Goal: Task Accomplishment & Management: Use online tool/utility

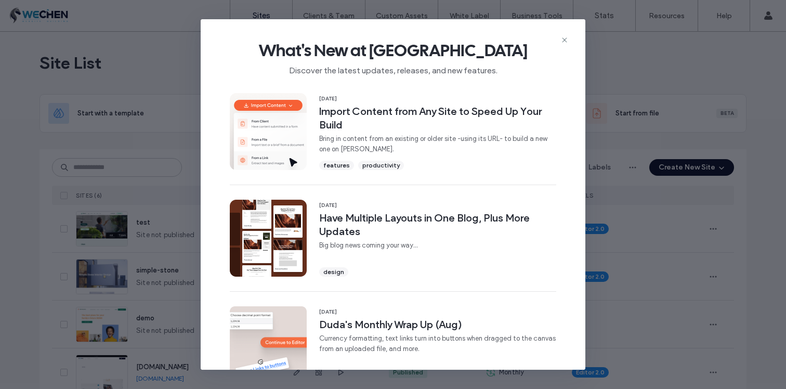
click at [565, 45] on span "What's New at [GEOGRAPHIC_DATA]" at bounding box center [393, 50] width 352 height 21
click at [565, 40] on icon at bounding box center [565, 40] width 8 height 8
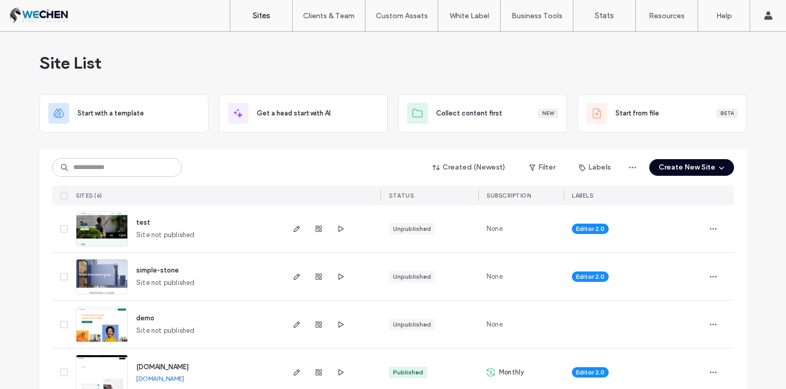
click at [138, 223] on span "test" at bounding box center [143, 222] width 14 height 8
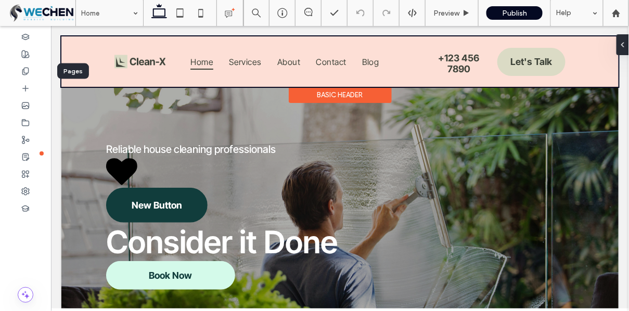
click at [24, 72] on icon at bounding box center [25, 71] width 8 height 8
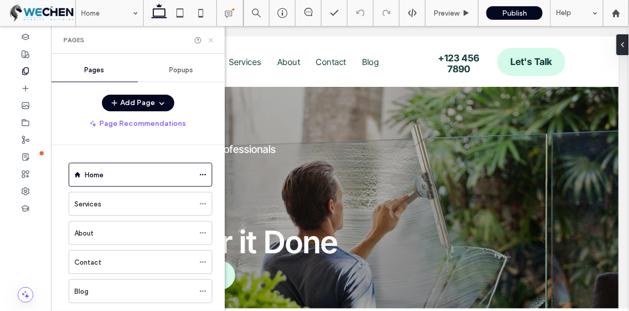
click at [210, 43] on icon at bounding box center [211, 40] width 8 height 8
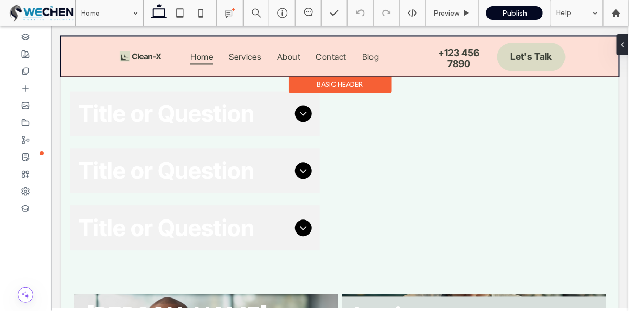
scroll to position [574, 0]
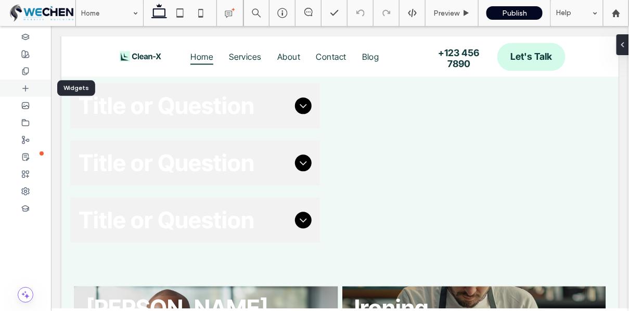
click at [27, 85] on icon at bounding box center [25, 88] width 8 height 8
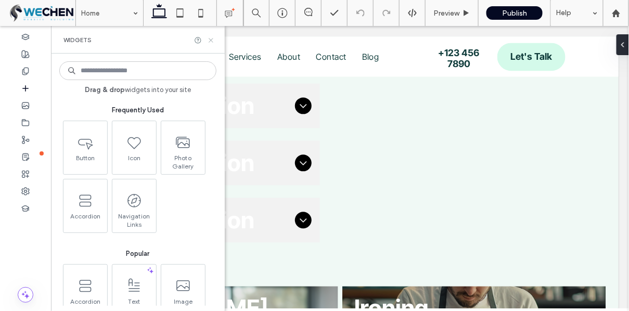
click at [211, 37] on icon at bounding box center [211, 40] width 8 height 8
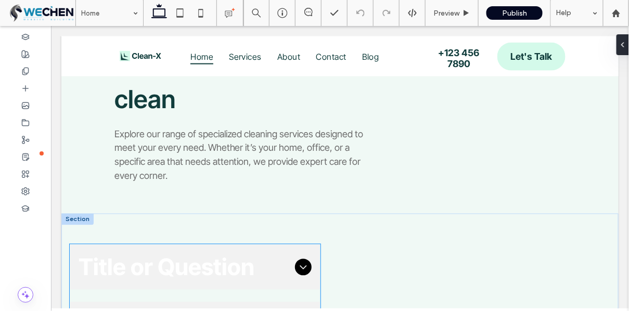
scroll to position [379, 0]
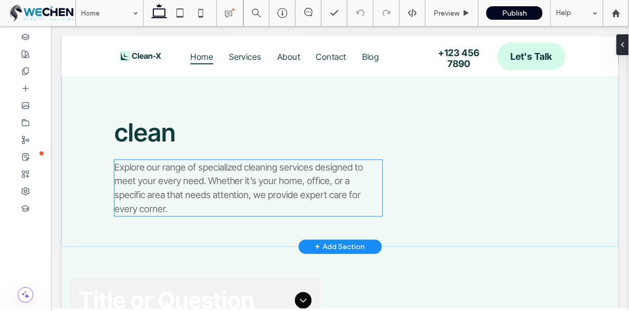
click at [255, 168] on div "Explore our range of specialized cleaning services designed to meet your every …" at bounding box center [248, 188] width 268 height 56
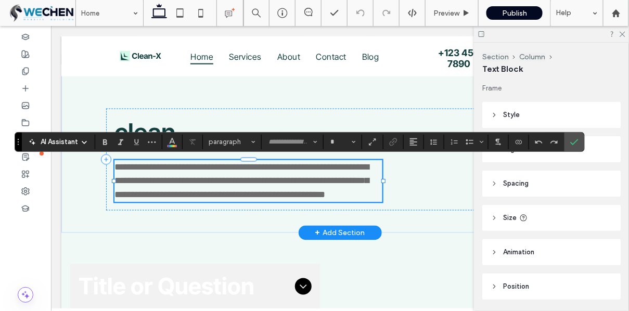
type input "**********"
type input "**"
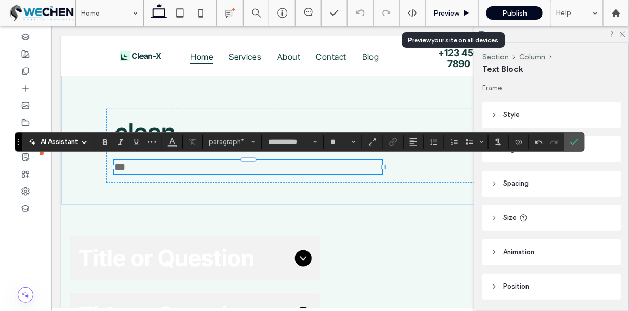
click at [444, 14] on span "Preview" at bounding box center [446, 13] width 26 height 9
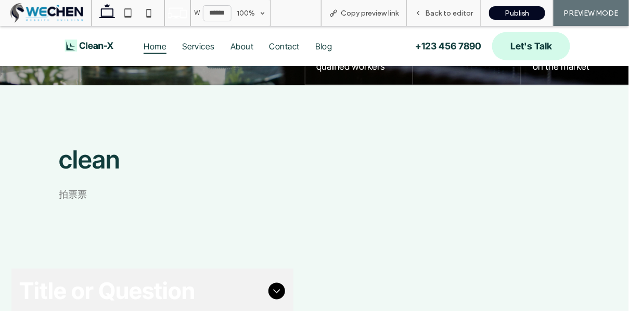
scroll to position [343, 0]
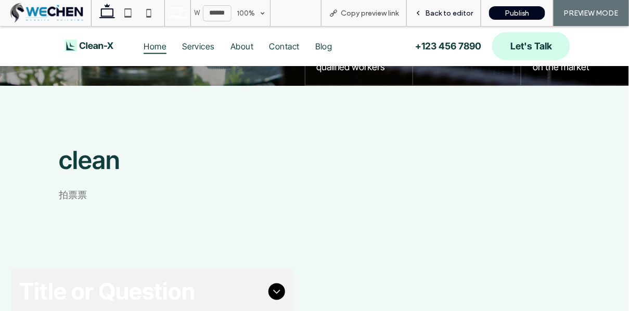
click at [435, 13] on span "Back to editor" at bounding box center [449, 13] width 48 height 9
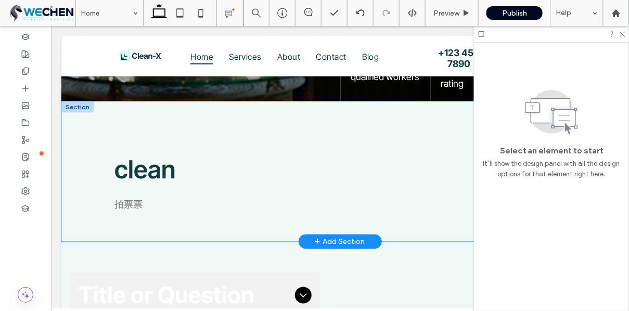
scroll to position [341, 0]
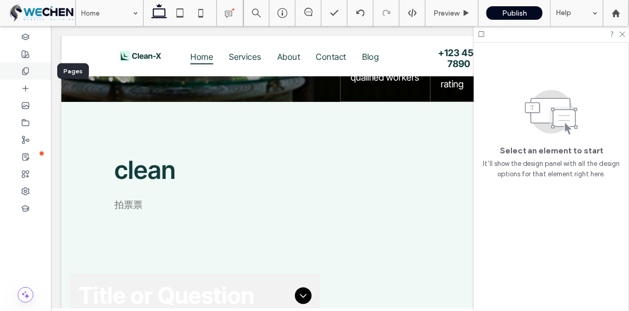
click at [31, 64] on div at bounding box center [25, 70] width 51 height 17
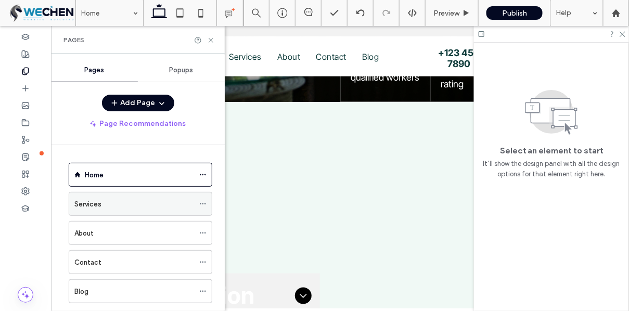
click at [202, 208] on span at bounding box center [202, 204] width 7 height 16
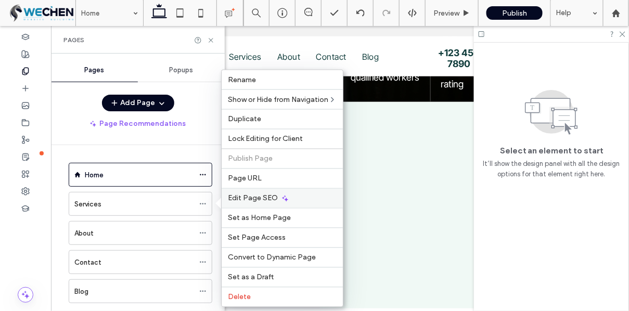
click at [256, 194] on span "Edit Page SEO" at bounding box center [253, 198] width 50 height 9
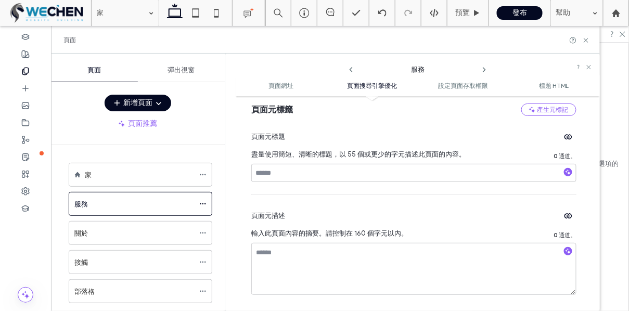
scroll to position [235, 0]
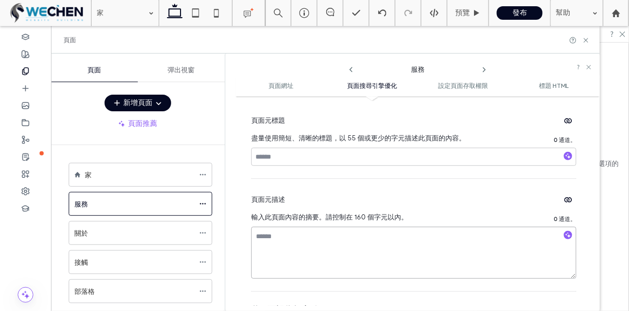
click at [287, 248] on textarea at bounding box center [413, 253] width 325 height 52
click at [290, 153] on input at bounding box center [413, 157] width 325 height 18
drag, startPoint x: 246, startPoint y: 123, endPoint x: 345, endPoint y: 140, distance: 100.8
click at [345, 140] on div "頁面網址 自訂此頁面在實際網站上的 URL，使其與瀏覽器網址列中的顯示一致。我們建議您設定一次，不要更改。 您可以在嵌套頁面的 URL 中新增斜線。例如：te…" at bounding box center [418, 203] width 364 height 204
click at [345, 140] on font "盡量使用簡短、清晰的標題，以 55 個或更少的字元描述此頁面的內容。" at bounding box center [358, 138] width 214 height 8
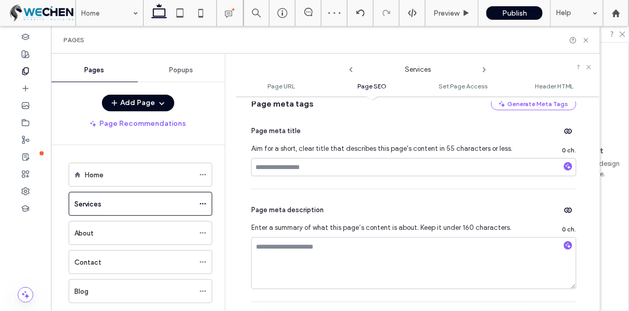
scroll to position [244, 0]
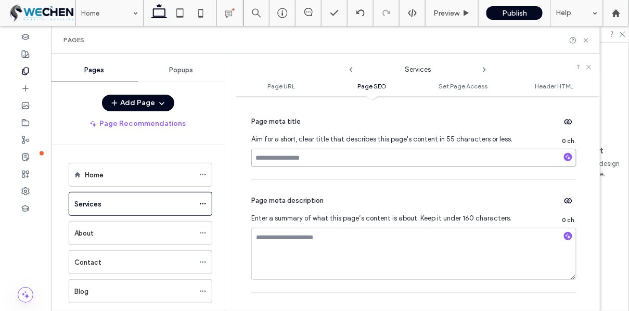
click at [291, 154] on input at bounding box center [413, 158] width 325 height 18
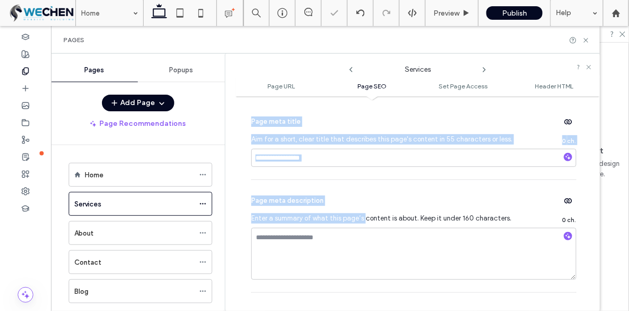
drag, startPoint x: 252, startPoint y: 124, endPoint x: 364, endPoint y: 219, distance: 147.2
click at [364, 219] on div "Page meta tags Generate Meta Tags Page meta title Aim for a short, clear title …" at bounding box center [413, 190] width 325 height 204
click at [364, 219] on span "Enter a summary of what this page’s content is about. Keep it under 160 charact…" at bounding box center [384, 218] width 267 height 10
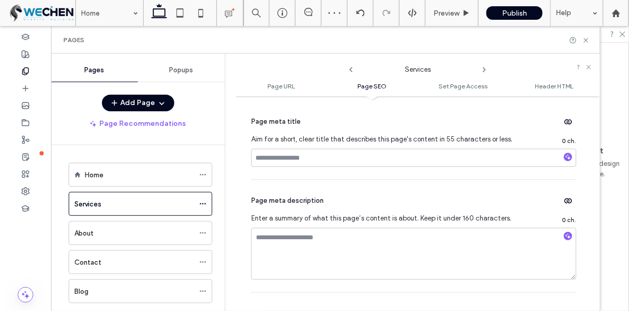
click at [325, 204] on div "Page meta description" at bounding box center [413, 200] width 325 height 17
click at [313, 115] on div "Page meta title" at bounding box center [413, 121] width 325 height 17
click at [313, 212] on div "Page meta description Enter a summary of what this page’s content is about. Kee…" at bounding box center [413, 236] width 325 height 112
click at [316, 203] on span "Page meta description" at bounding box center [287, 201] width 72 height 10
click at [287, 163] on input at bounding box center [413, 158] width 325 height 18
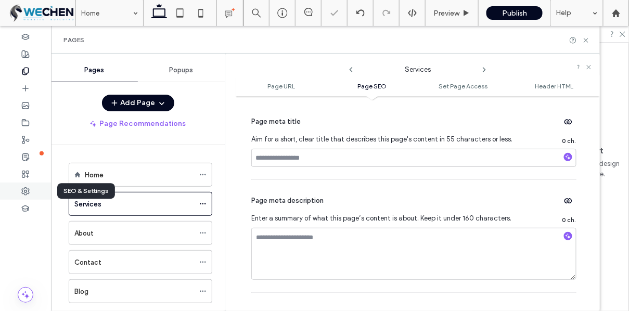
click at [28, 188] on icon at bounding box center [25, 191] width 8 height 8
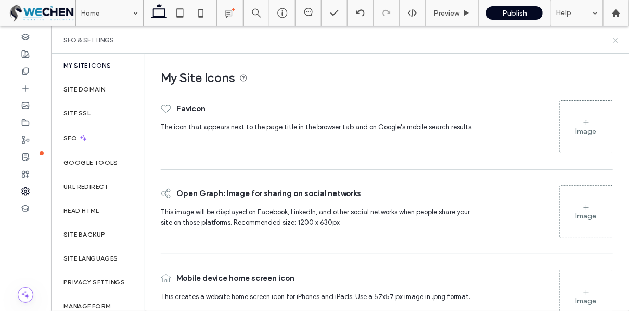
click at [615, 40] on use at bounding box center [615, 40] width 4 height 4
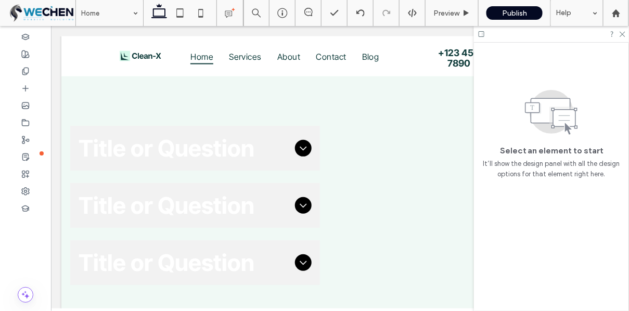
scroll to position [639, 0]
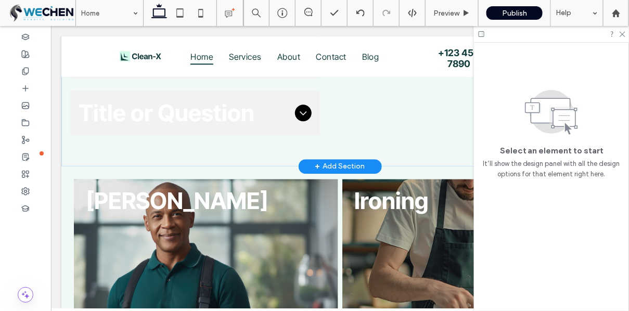
click at [324, 167] on div "+ Add Section" at bounding box center [340, 165] width 50 height 11
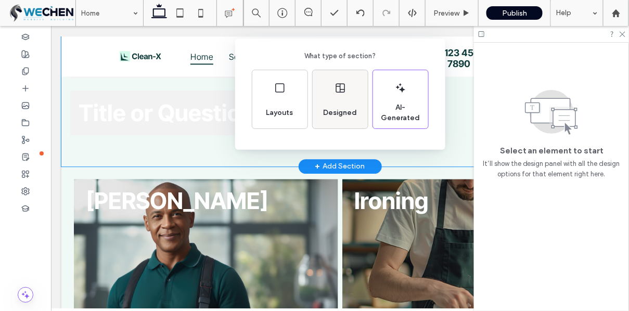
click at [335, 109] on span "Designed" at bounding box center [340, 113] width 42 height 10
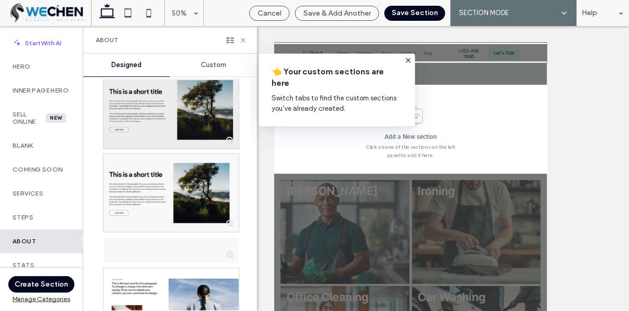
scroll to position [44, 0]
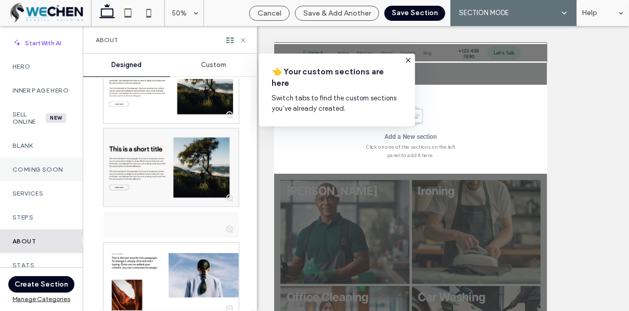
click at [53, 168] on div "Coming Soon" at bounding box center [41, 170] width 83 height 24
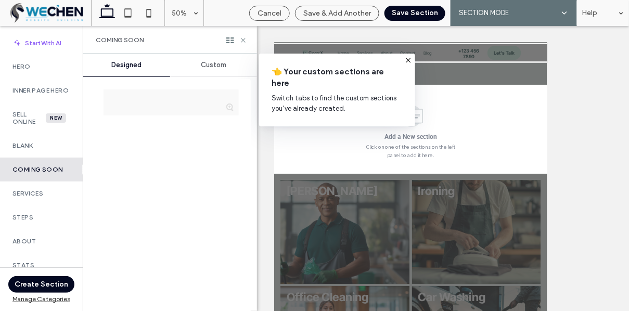
click at [49, 173] on label "Coming Soon" at bounding box center [41, 169] width 58 height 7
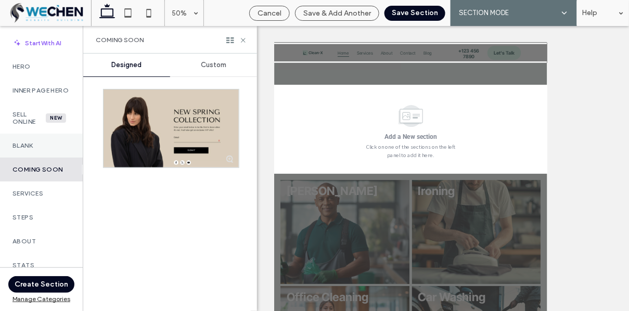
click at [51, 149] on label "Blank" at bounding box center [41, 145] width 58 height 7
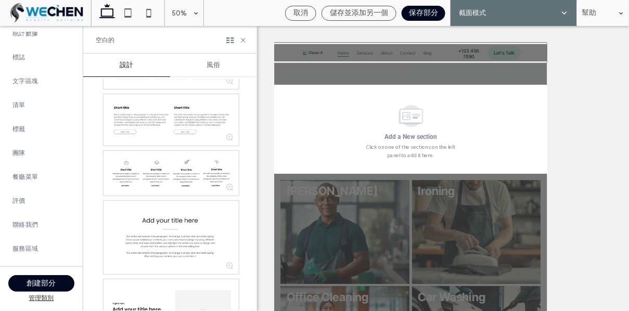
scroll to position [687, 0]
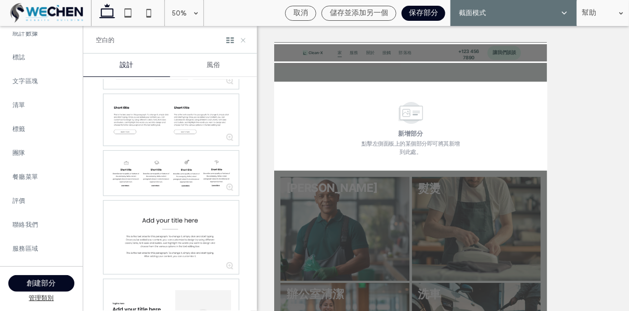
click at [245, 41] on icon at bounding box center [243, 40] width 8 height 8
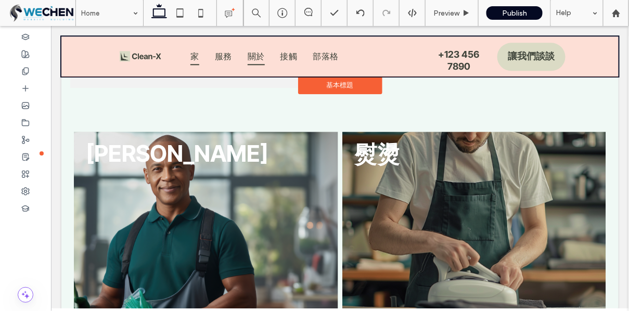
scroll to position [729, 0]
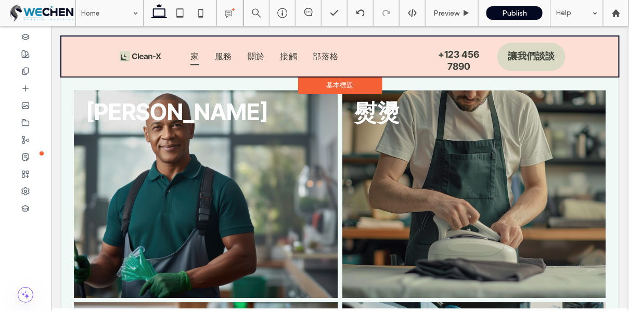
click at [242, 41] on div at bounding box center [339, 56] width 557 height 40
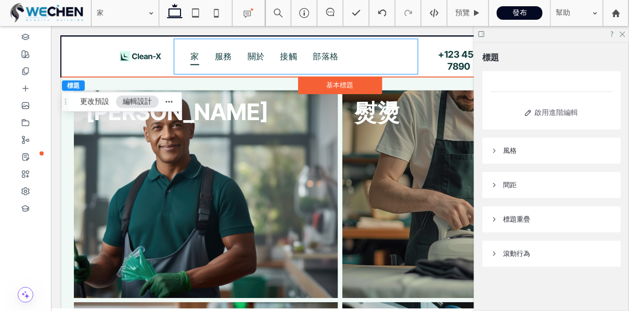
scroll to position [68, 0]
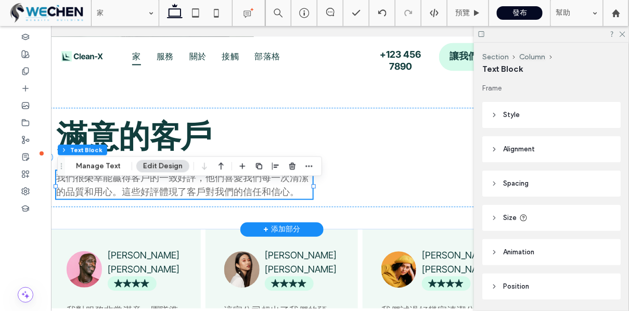
scroll to position [34, 0]
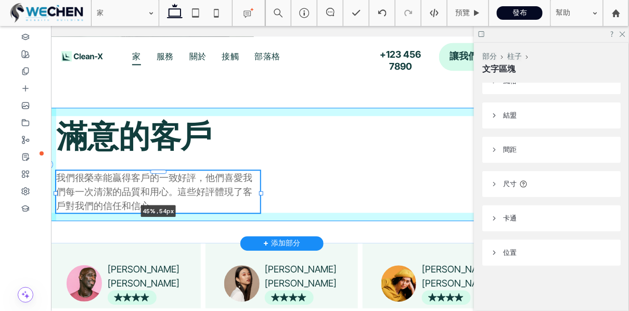
drag, startPoint x: 315, startPoint y: 197, endPoint x: 265, endPoint y: 193, distance: 50.6
click at [265, 193] on div "滿意的客戶 我們很榮幸能贏得客戶的一致好評，他們喜愛我們每一次清潔的品質和用心。這些好評體現了客戶對我們的信任和信心。 45% , 54px" at bounding box center [281, 152] width 557 height 180
type input "**"
type input "****"
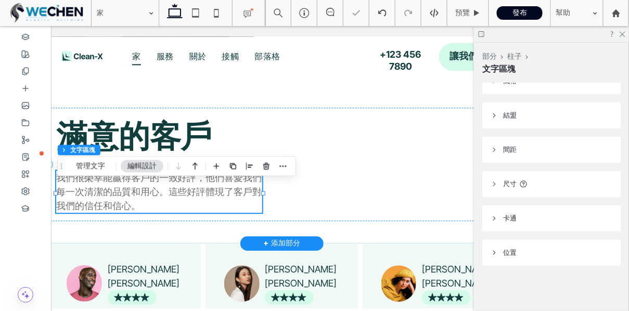
click at [262, 206] on font "我們很榮幸能贏得客戶的一致好評，他們喜愛我們每一次清潔的品質和用心。這些好評體現了客戶對我們的信任和信心。" at bounding box center [159, 191] width 206 height 39
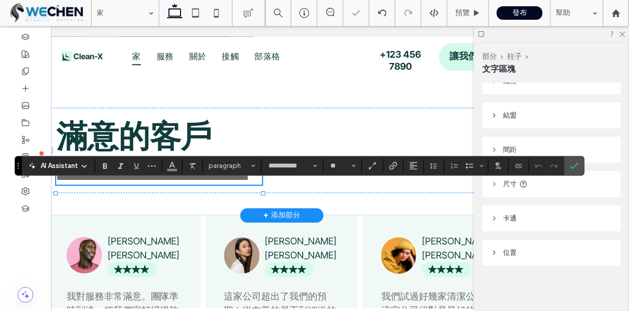
click at [246, 181] on span "**********" at bounding box center [152, 176] width 193 height 9
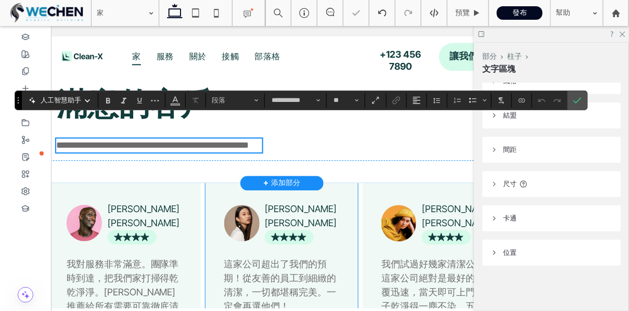
scroll to position [1790, 0]
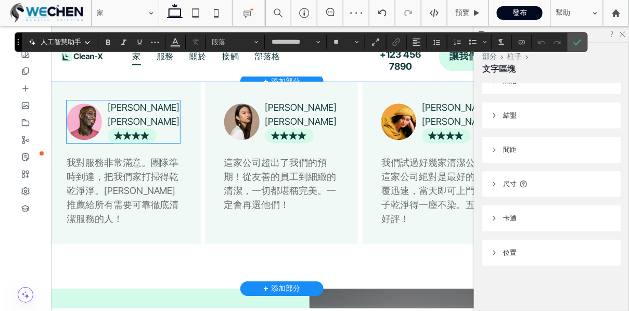
click at [151, 142] on div ".cls-1-1179077823-1179077823 { fill-rule: evenodd; }" at bounding box center [132, 135] width 49 height 15
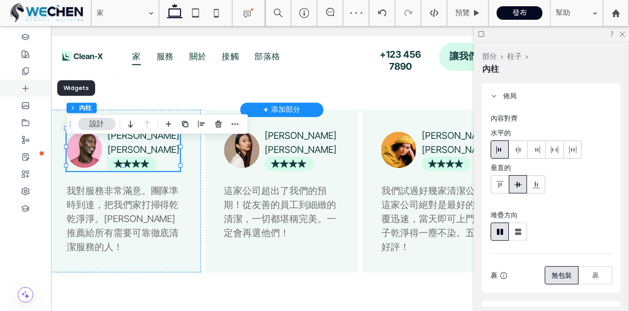
click at [34, 94] on div at bounding box center [25, 88] width 51 height 17
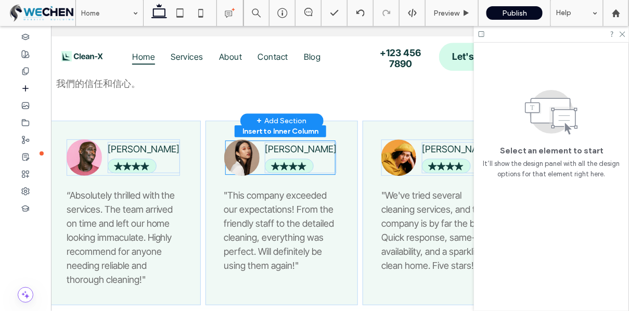
scroll to position [1794, 0]
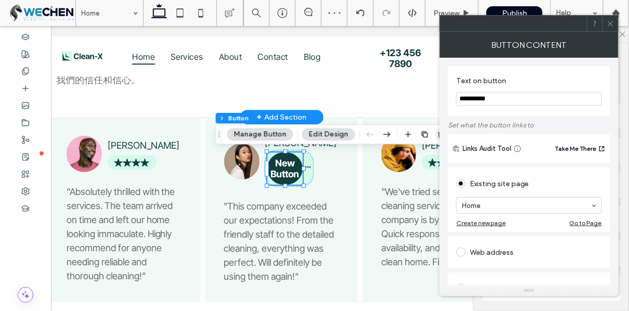
click at [437, 136] on icon "button" at bounding box center [441, 134] width 8 height 8
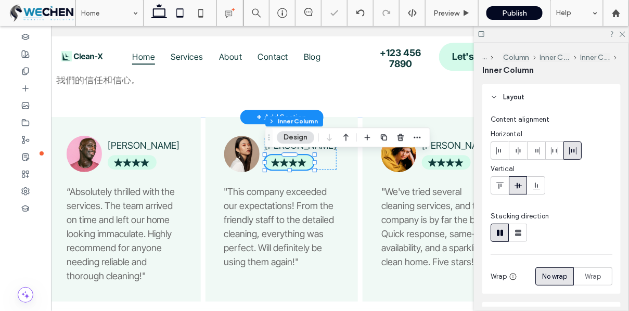
click at [176, 3] on icon at bounding box center [180, 13] width 21 height 21
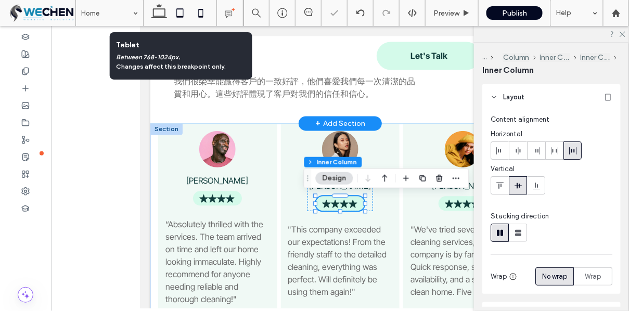
scroll to position [0, 0]
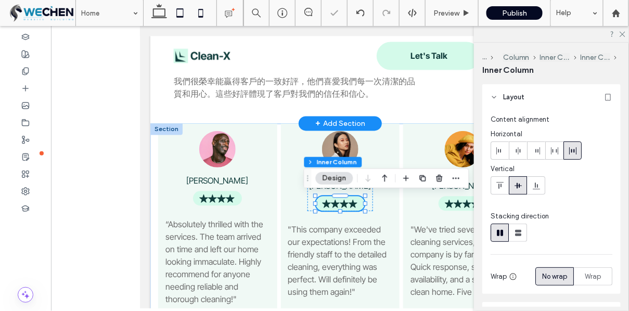
click at [197, 16] on icon at bounding box center [200, 13] width 21 height 21
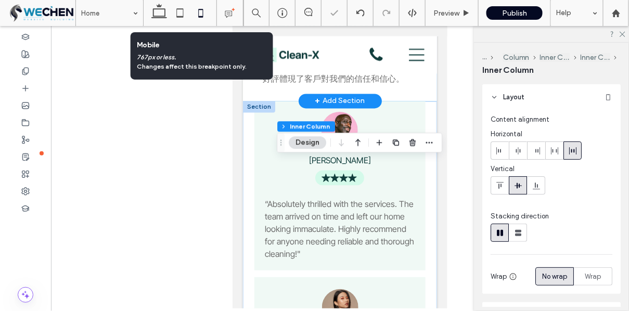
scroll to position [1732, 0]
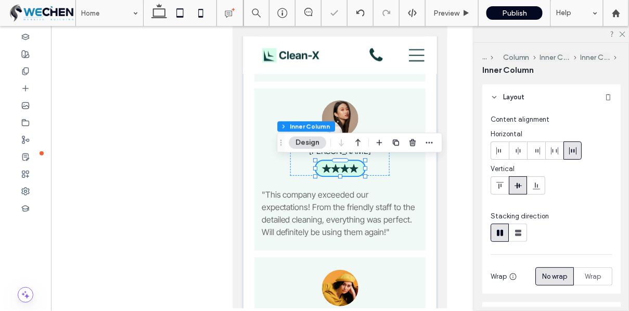
click at [178, 14] on icon at bounding box center [180, 13] width 21 height 21
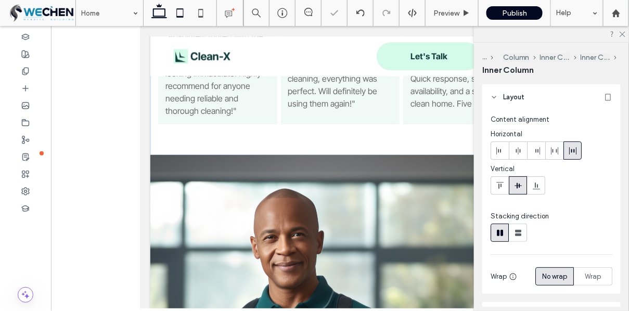
click at [166, 14] on icon at bounding box center [159, 13] width 21 height 21
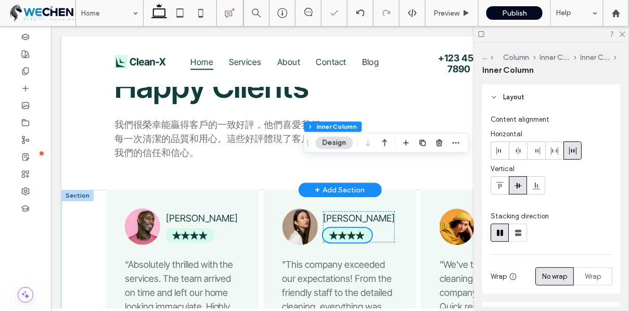
type input "**"
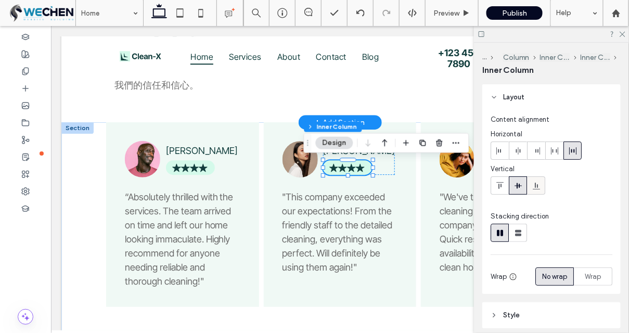
scroll to position [2, 0]
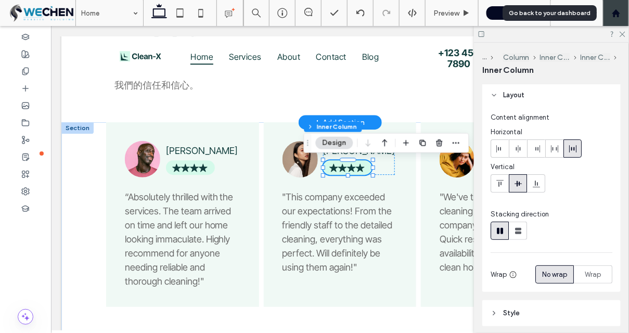
click at [619, 12] on use at bounding box center [616, 13] width 8 height 8
